Goal: Check status: Check status

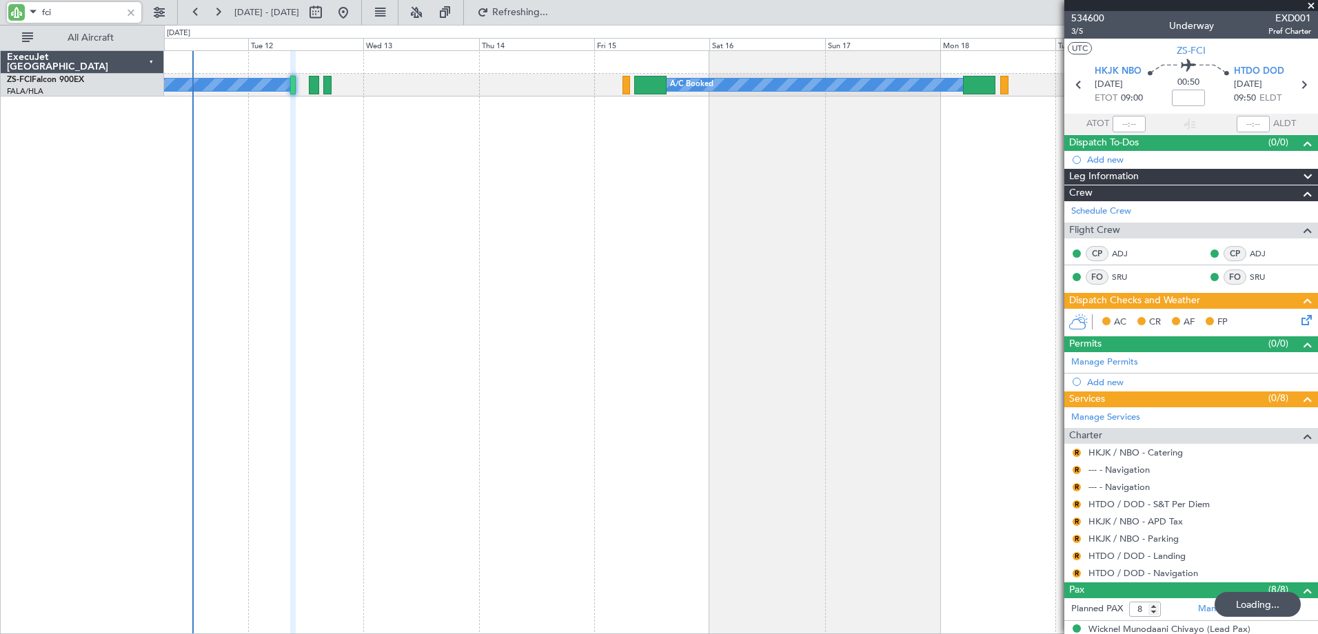
click at [43, 3] on input "fci" at bounding box center [81, 12] width 79 height 21
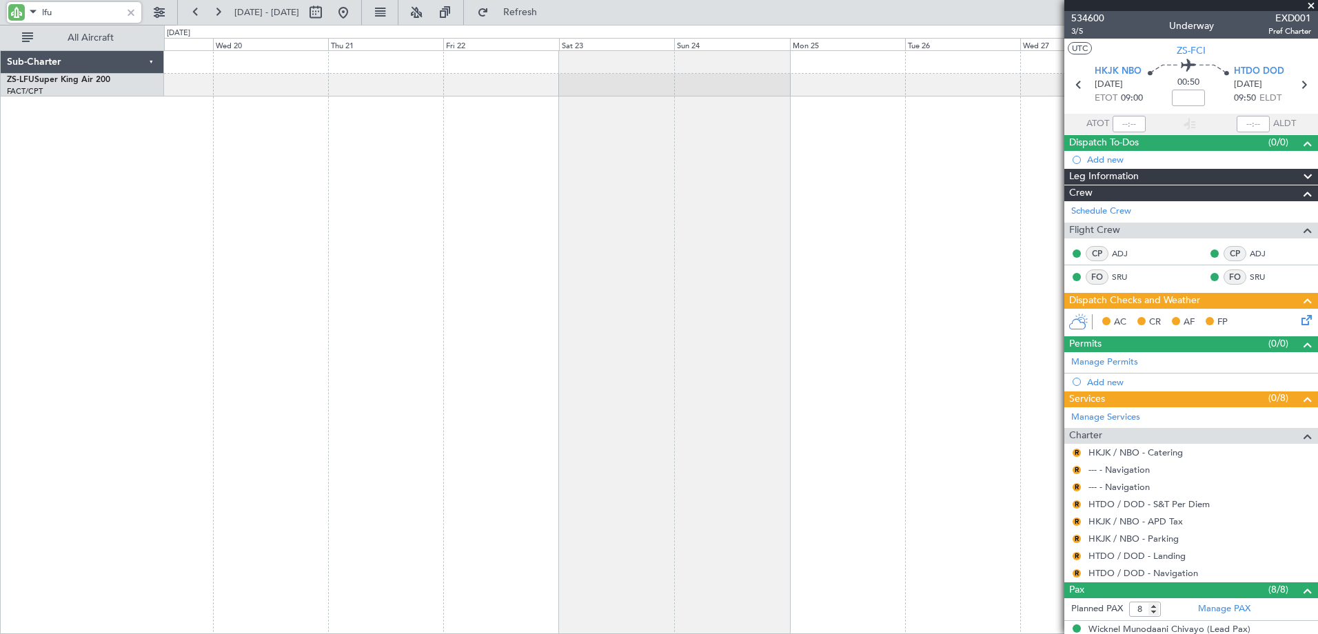
click at [0, 152] on html "lfu [DATE] - [DATE] Refresh Quick Links All Aircraft Sub-Charter ZS-LFU Super K…" at bounding box center [659, 317] width 1318 height 634
click at [126, 176] on div "Sub-Charter ZS-LFU Super King Air 200 FACT/CPT [GEOGRAPHIC_DATA] Intl. 0 0 Tue …" at bounding box center [659, 329] width 1318 height 609
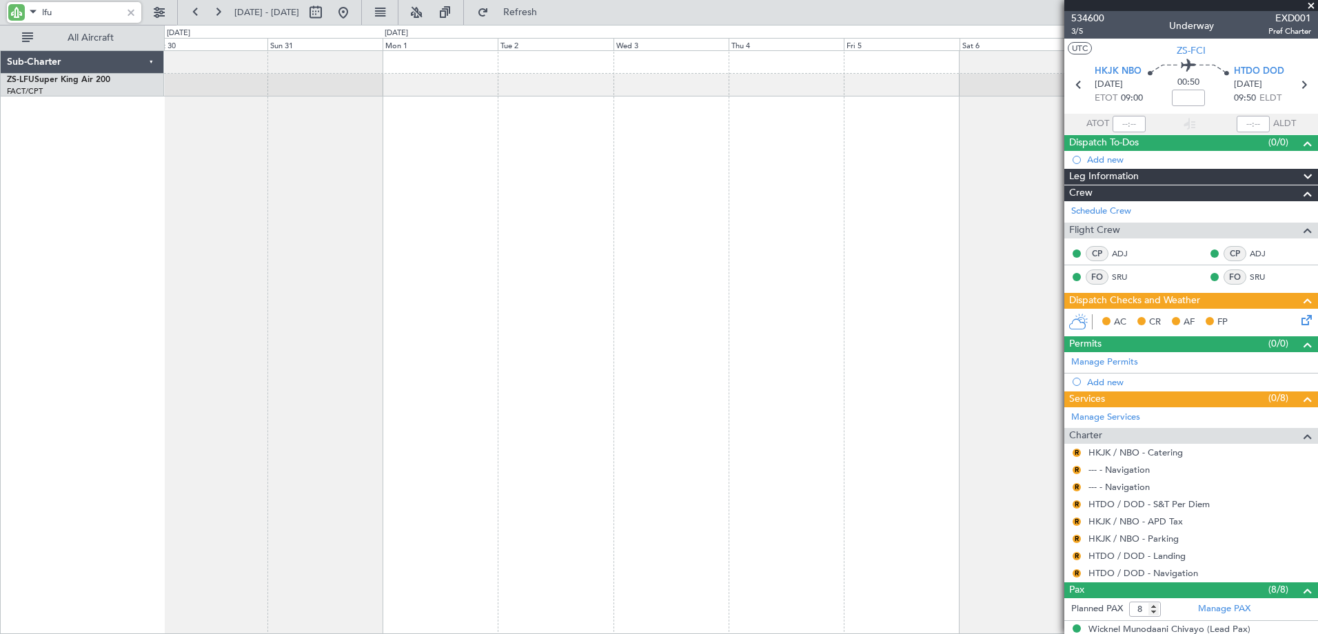
click at [265, 302] on div at bounding box center [741, 342] width 1154 height 584
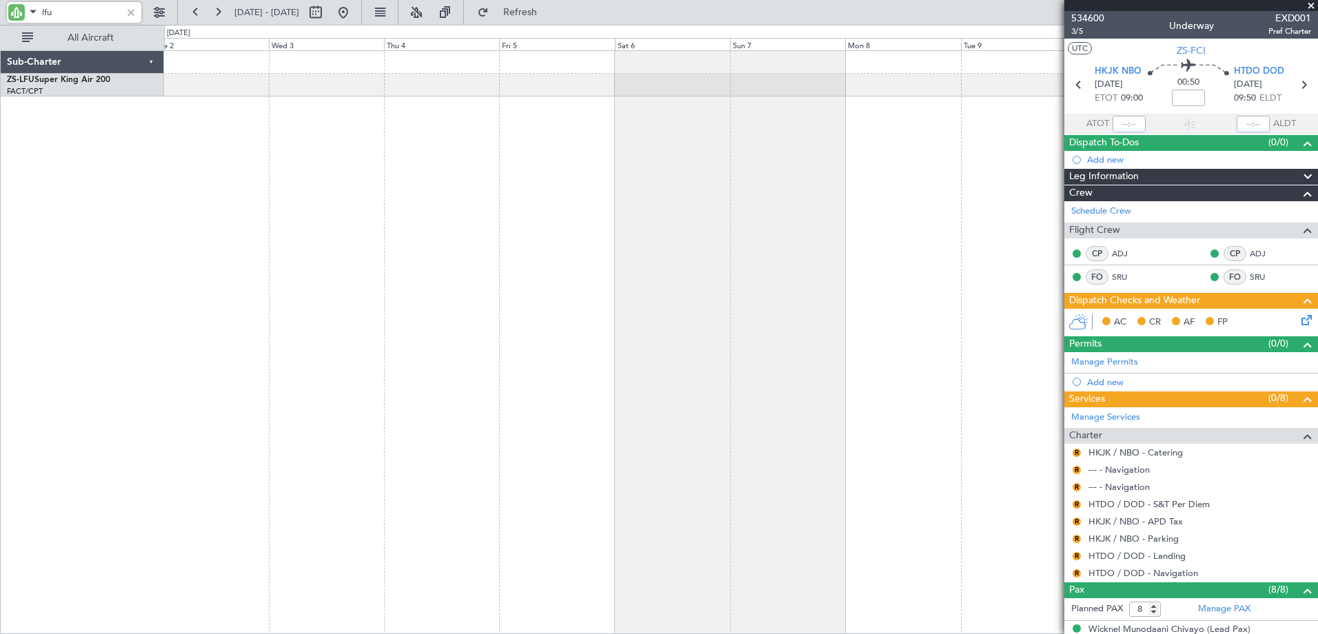
click at [94, 310] on div "Sub-Charter ZS-LFU Super King Air 200 FACT/CPT [GEOGRAPHIC_DATA] Intl. 0 0 Tue …" at bounding box center [659, 329] width 1318 height 609
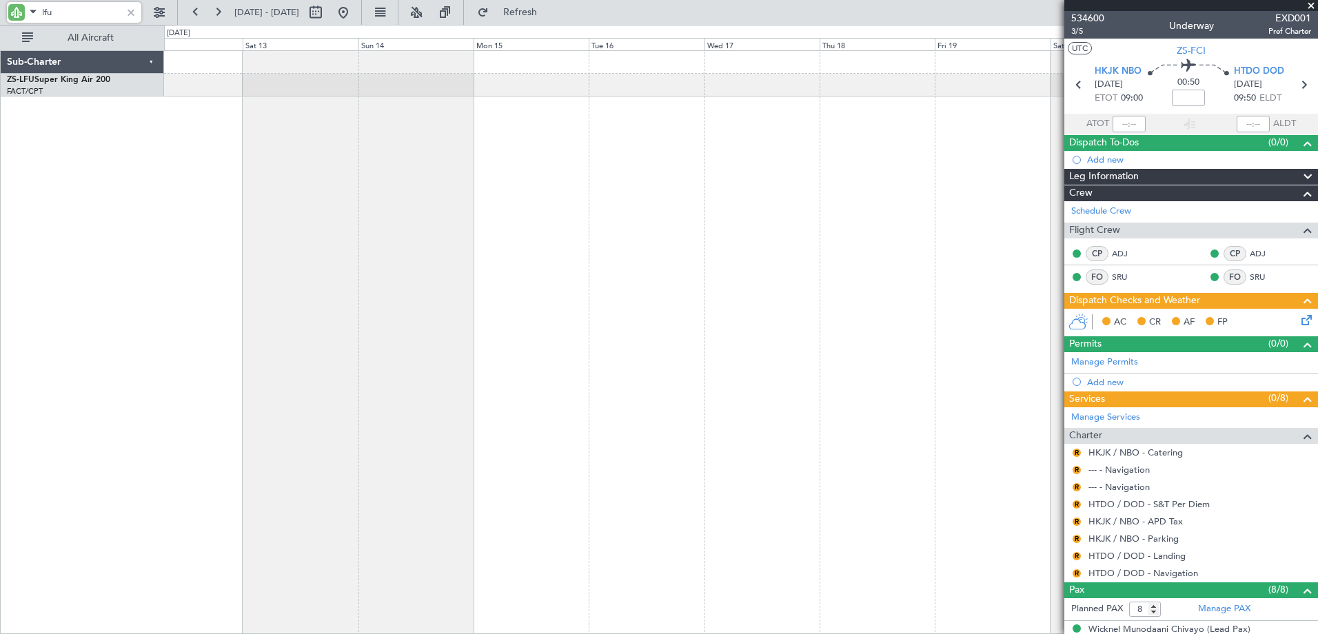
click at [119, 341] on div "Sub-Charter ZS-LFU Super King Air 200 FACT/CPT [GEOGRAPHIC_DATA] Intl. 0 0 Fri …" at bounding box center [659, 329] width 1318 height 609
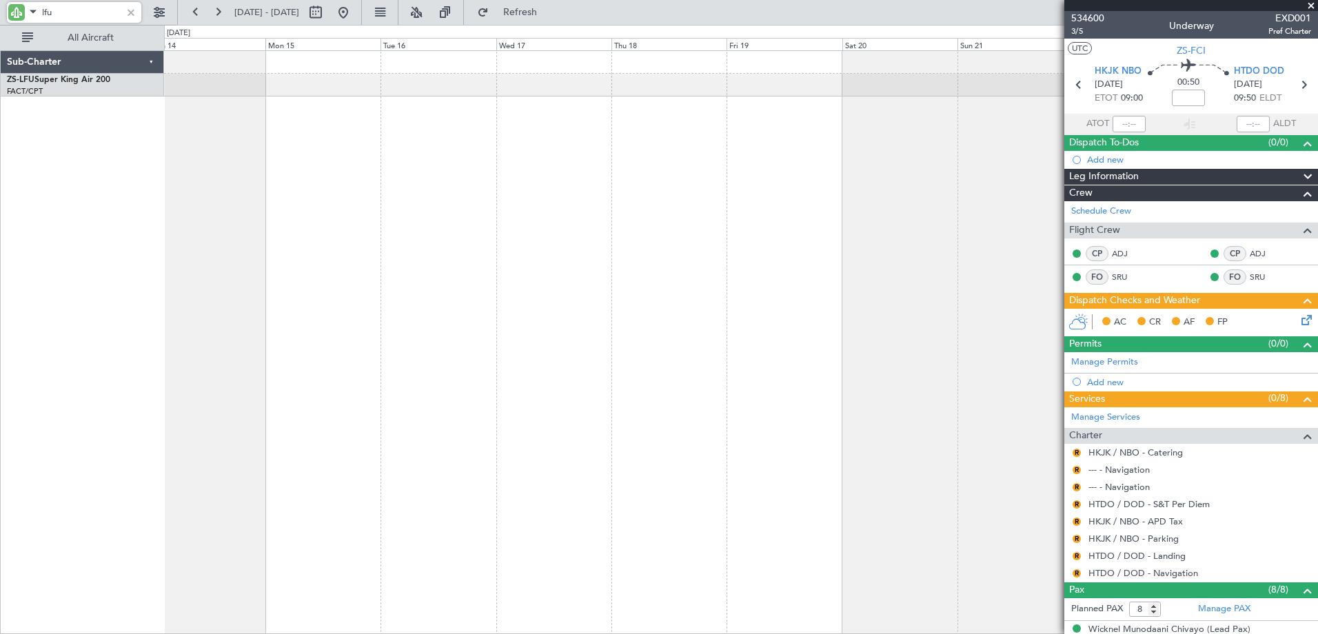
click at [272, 372] on div at bounding box center [741, 342] width 1154 height 584
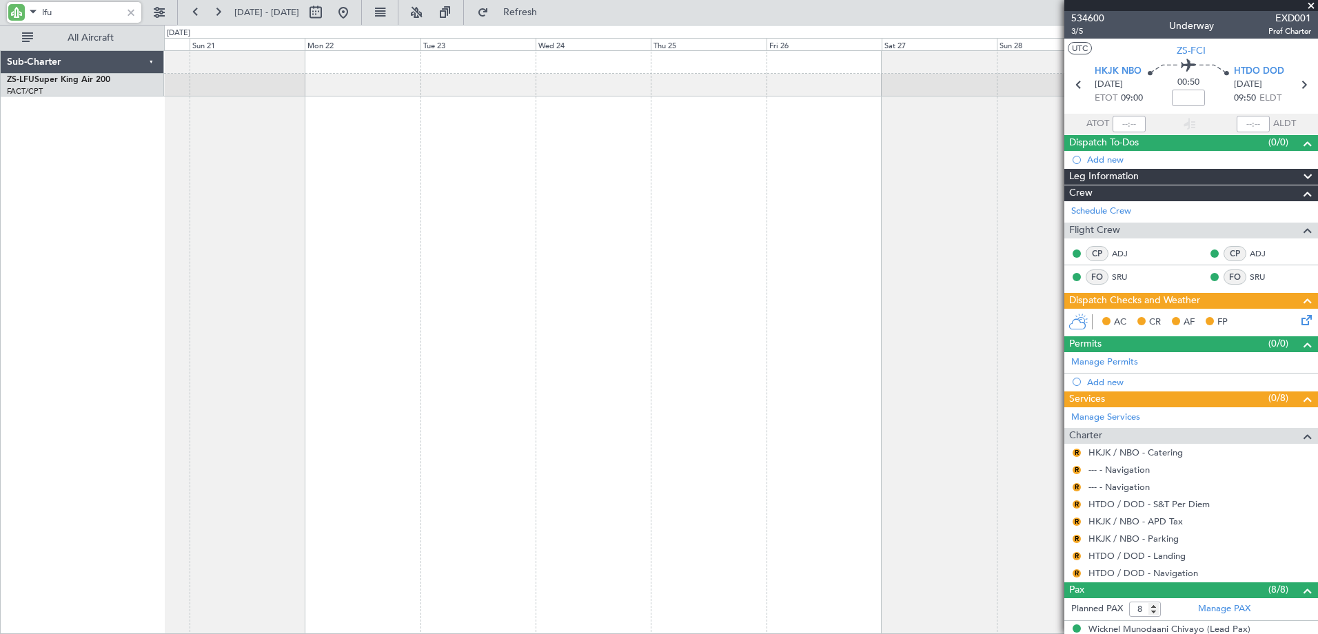
click at [287, 376] on div at bounding box center [741, 342] width 1154 height 584
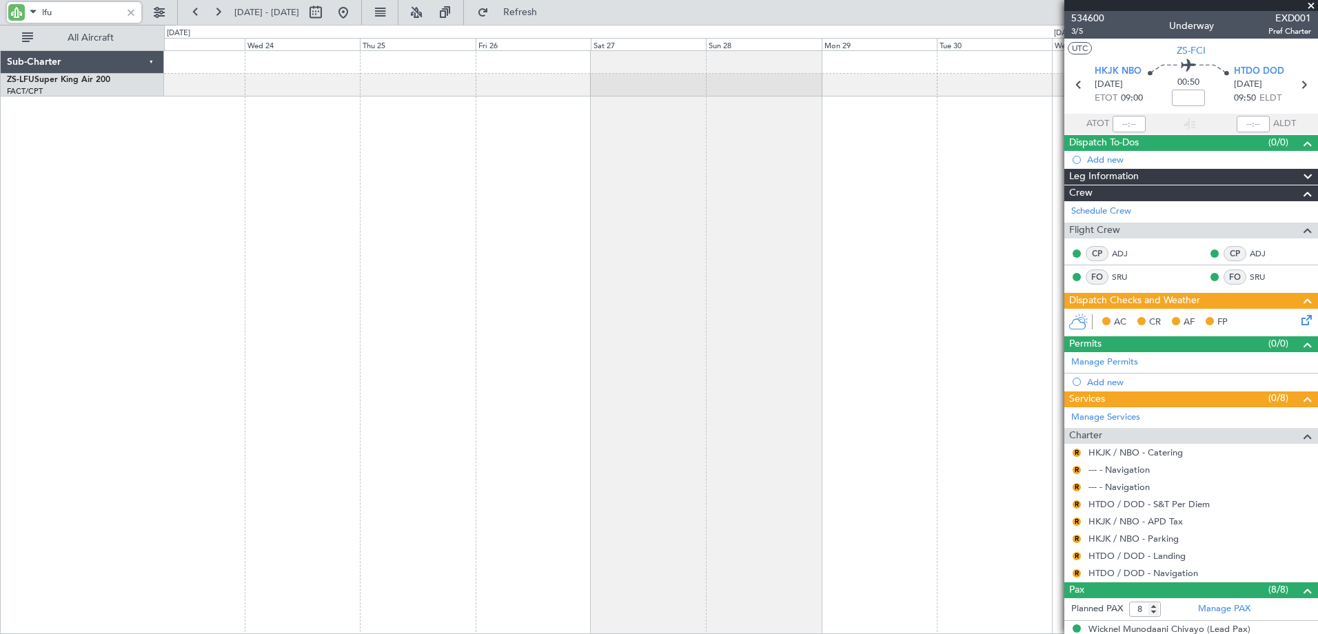
type input "lfu"
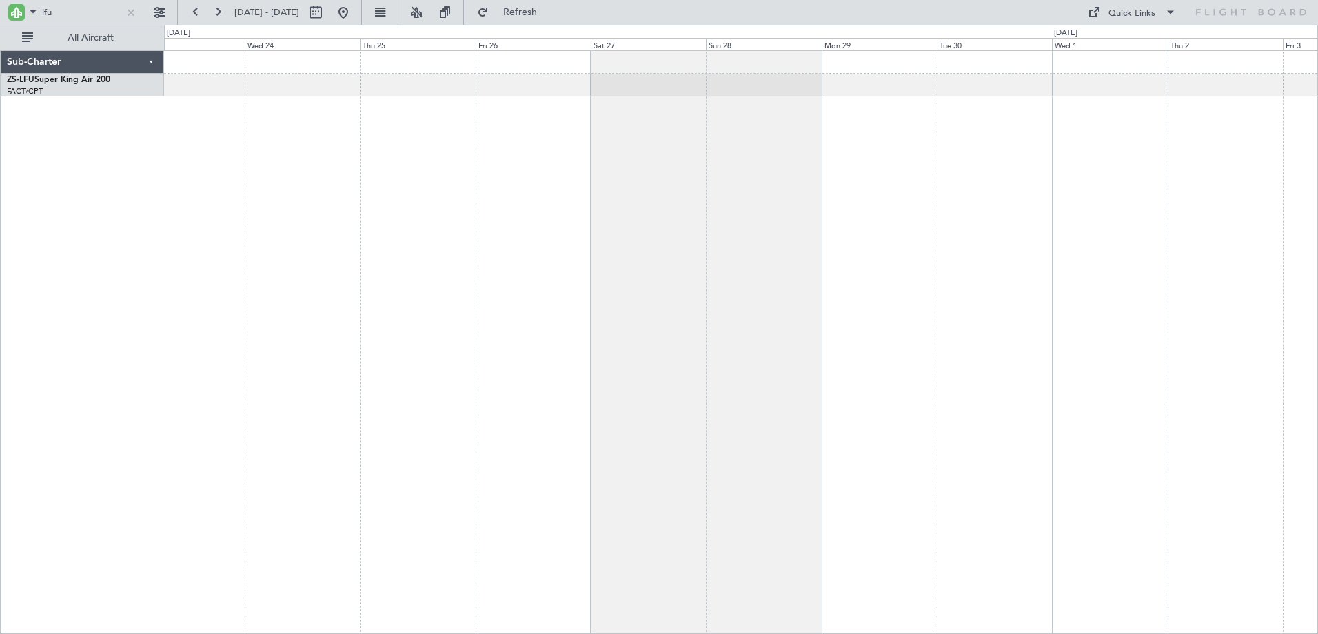
drag, startPoint x: 1188, startPoint y: 341, endPoint x: 251, endPoint y: 355, distance: 937.1
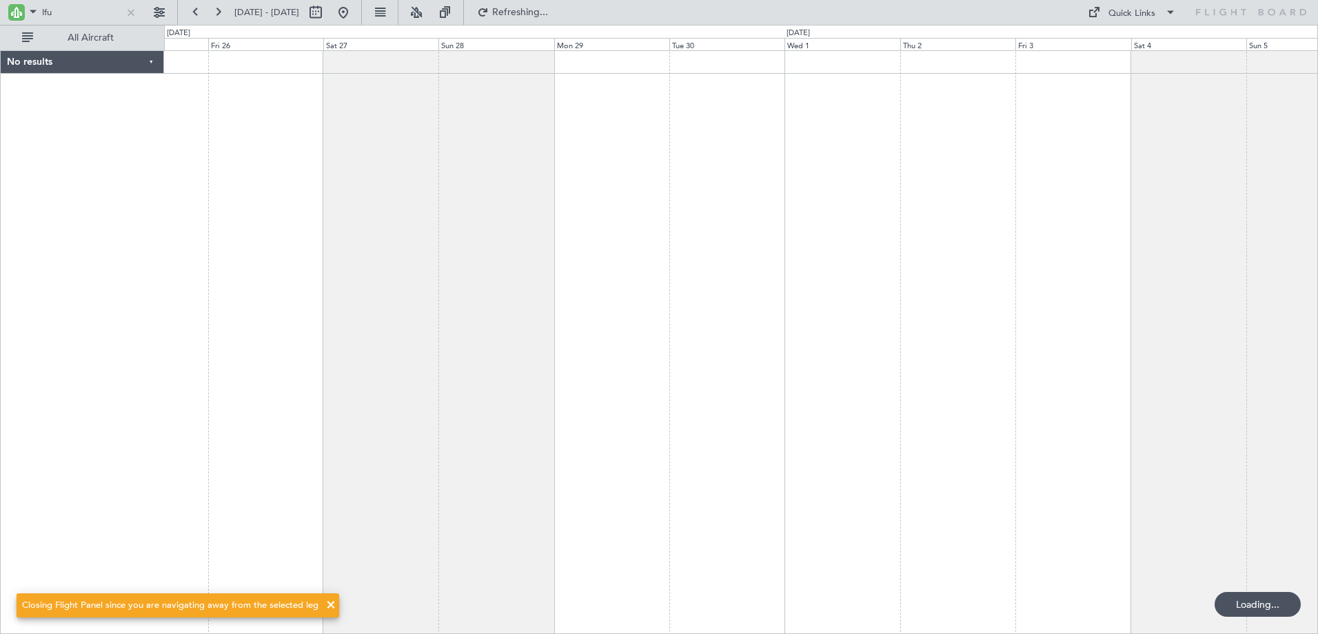
click at [219, 161] on div at bounding box center [741, 342] width 1154 height 584
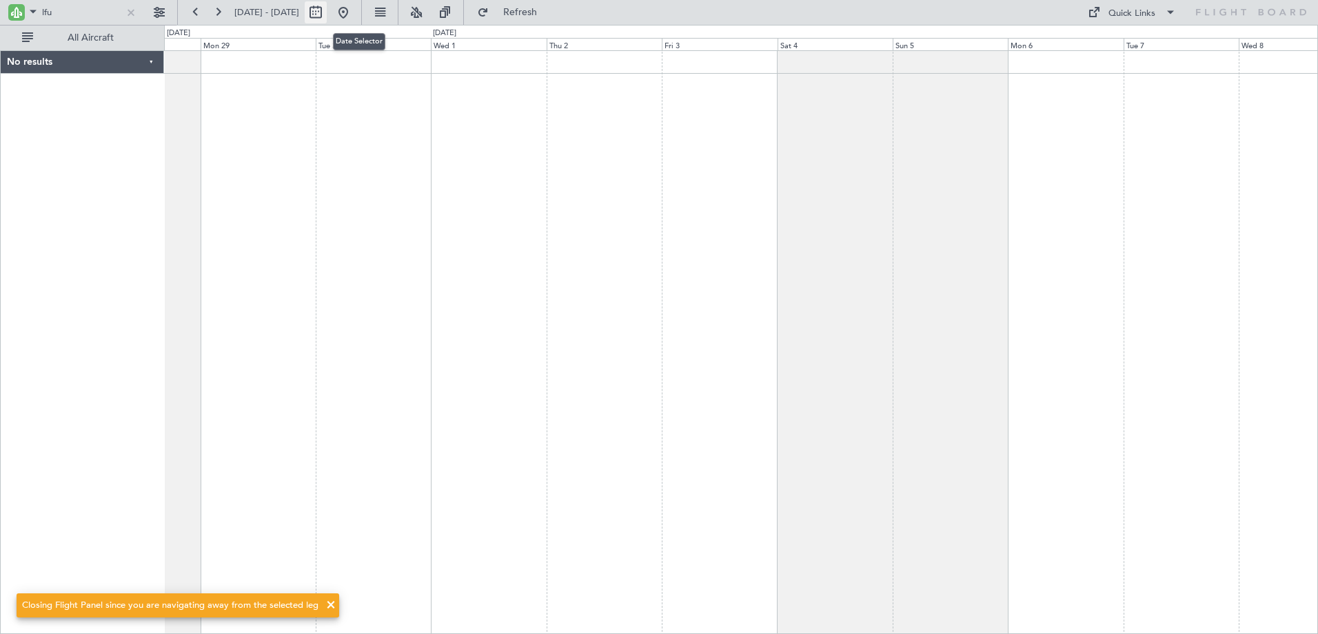
click at [327, 16] on button at bounding box center [316, 12] width 22 height 22
select select "9"
select select "2025"
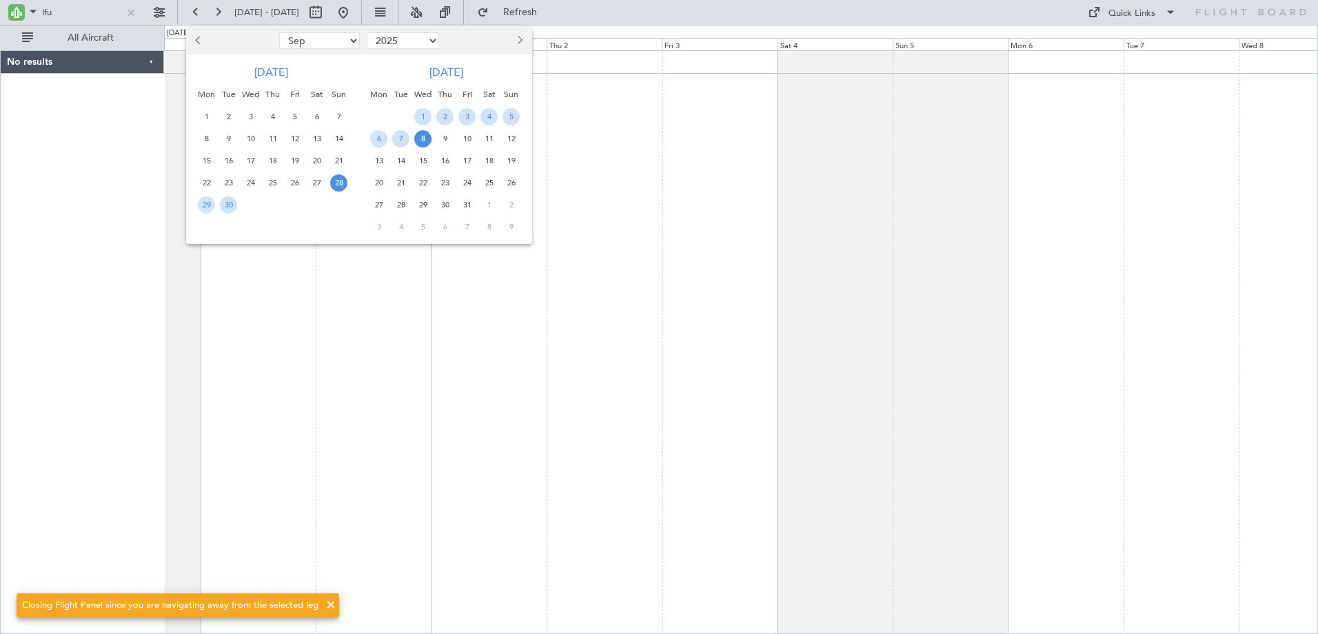
click at [305, 43] on select "Jan Feb Mar Apr May Jun [DATE] Aug Sep Oct Nov Dec" at bounding box center [319, 40] width 81 height 17
select select "11"
click at [279, 32] on select "Jan Feb Mar Apr May Jun [DATE] Aug Sep Oct Nov Dec" at bounding box center [319, 40] width 81 height 17
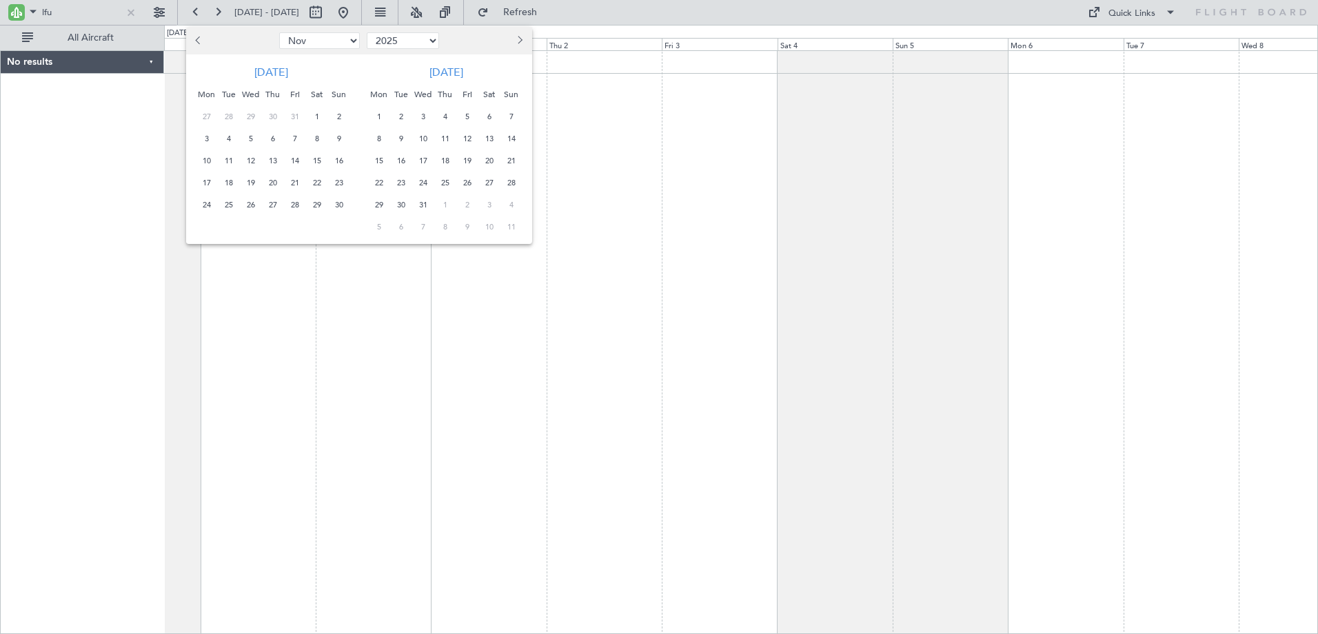
click at [265, 183] on span "20" at bounding box center [272, 182] width 17 height 17
click at [448, 110] on span "4" at bounding box center [444, 116] width 17 height 17
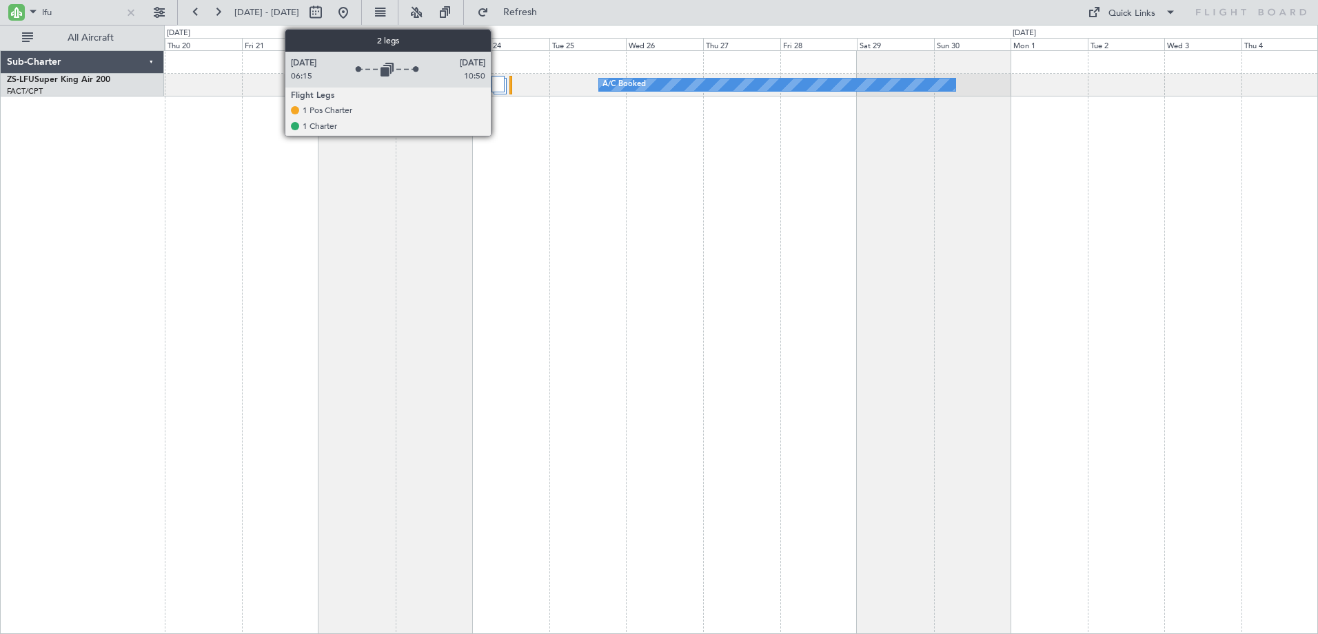
click at [496, 84] on div at bounding box center [498, 84] width 13 height 17
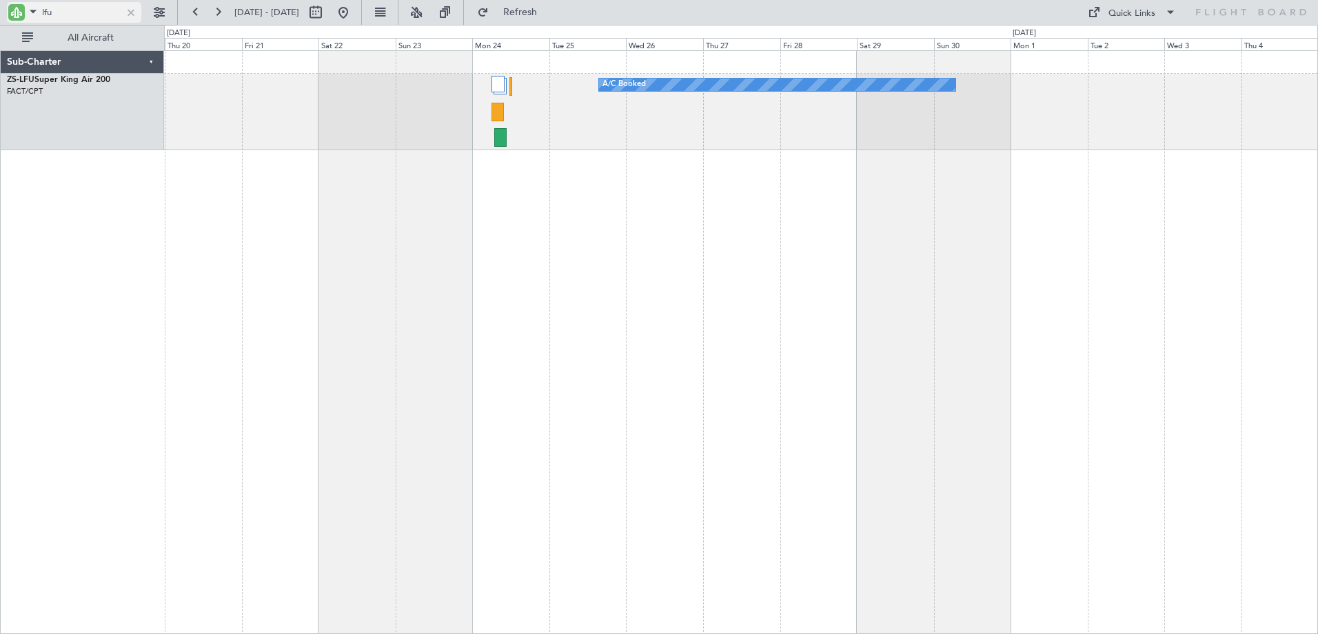
click at [131, 14] on div at bounding box center [130, 12] width 15 height 15
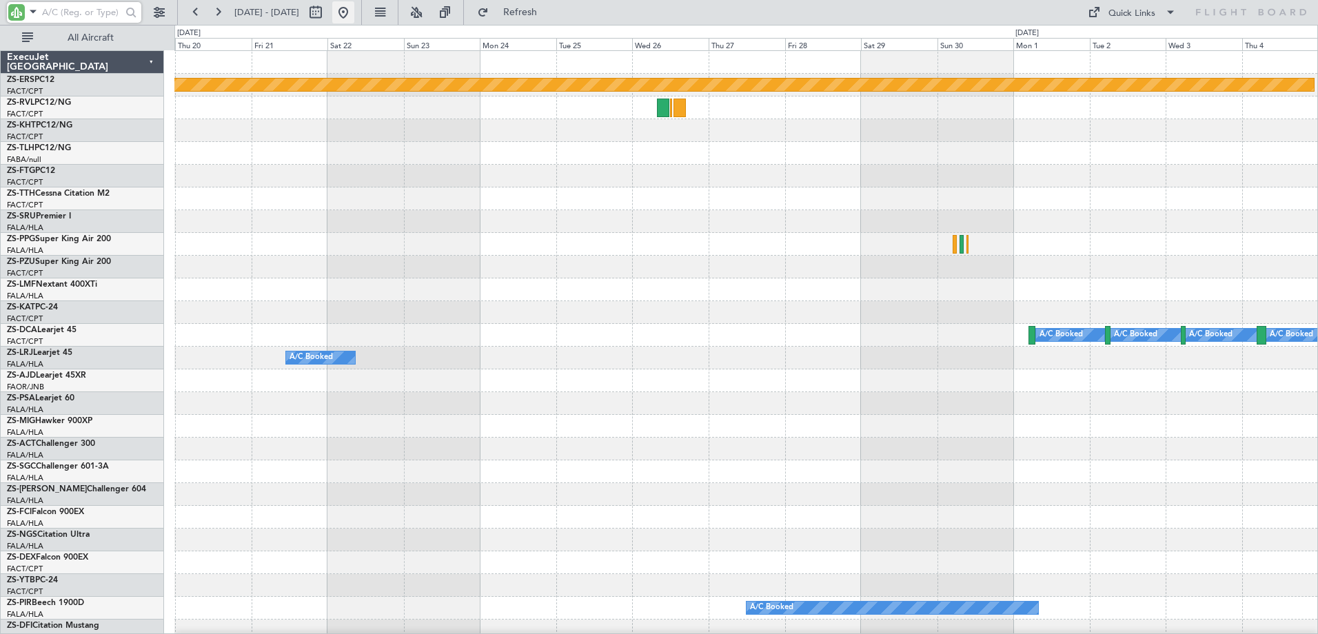
click at [354, 17] on button at bounding box center [343, 12] width 22 height 22
